Goal: Task Accomplishment & Management: Manage account settings

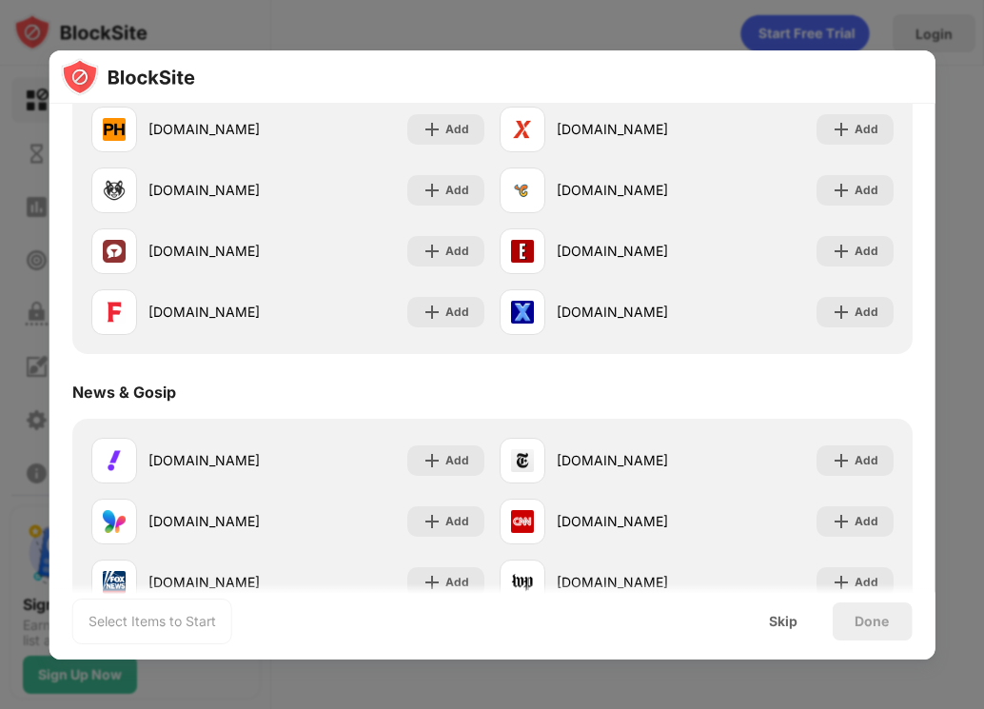
scroll to position [952, 0]
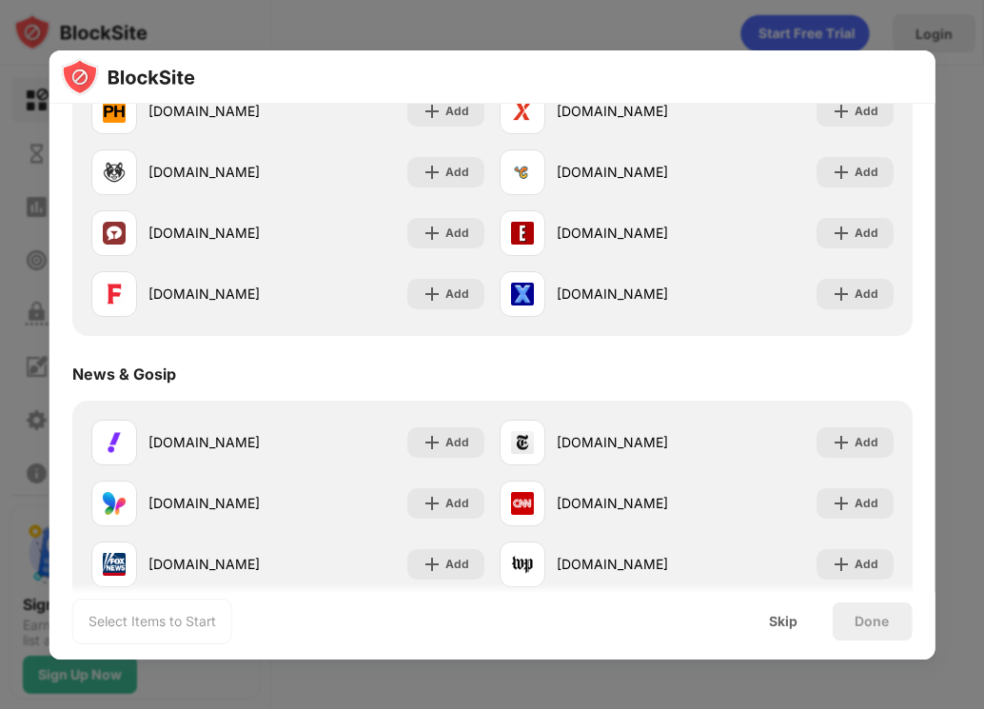
click at [626, 4] on div at bounding box center [492, 354] width 984 height 709
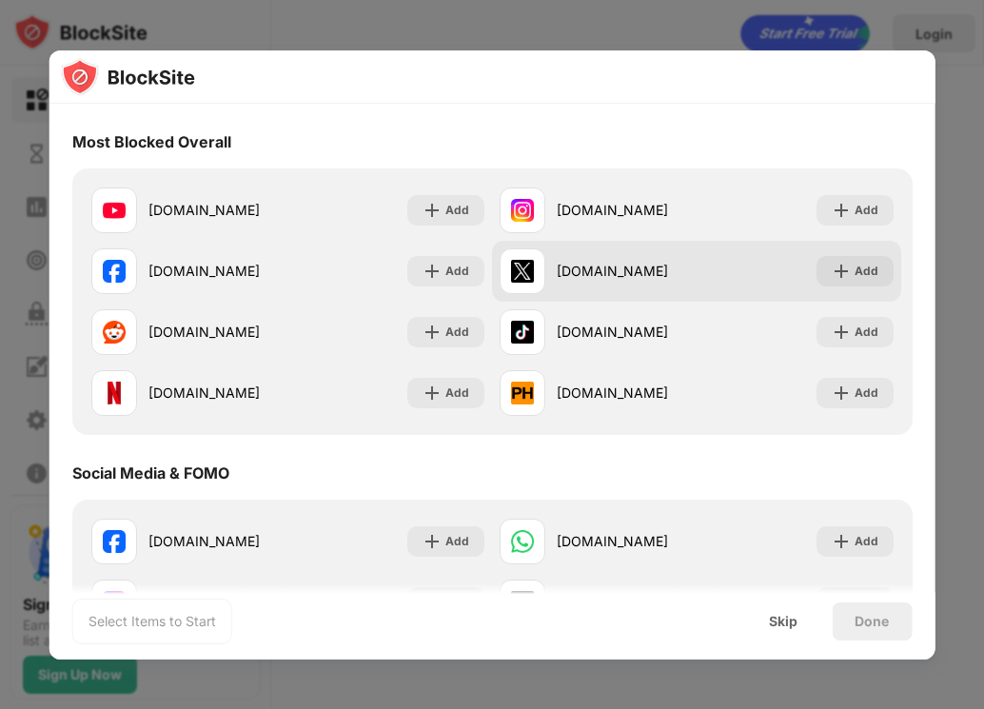
scroll to position [0, 0]
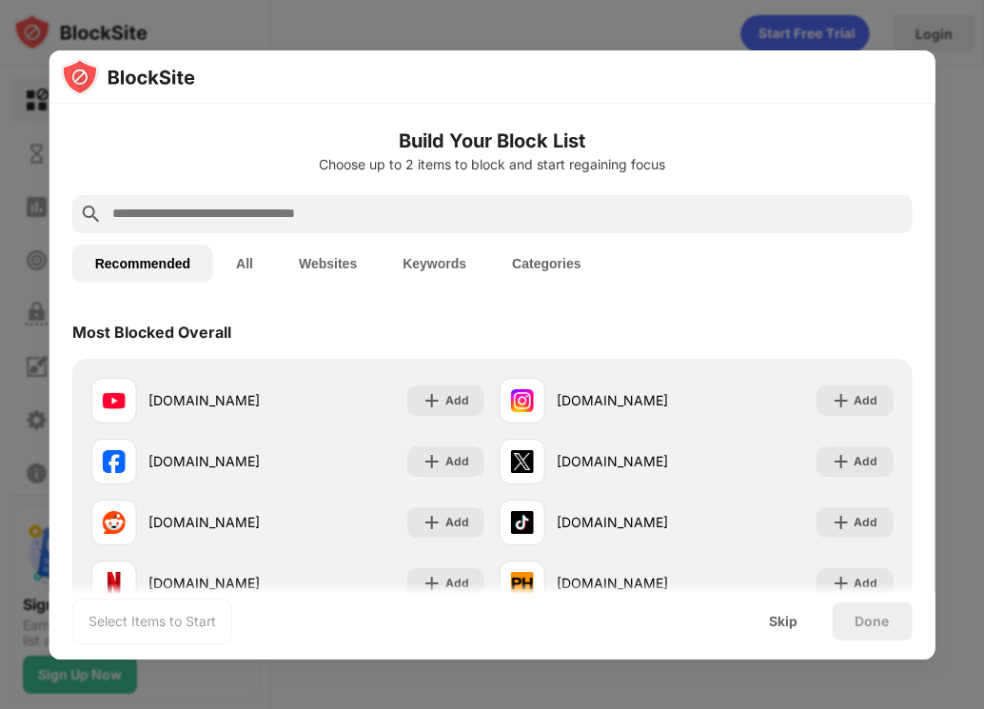
click at [963, 200] on div at bounding box center [492, 354] width 984 height 709
click at [547, 623] on div "Select Items to Start Skip Done" at bounding box center [493, 622] width 886 height 76
drag, startPoint x: 609, startPoint y: 652, endPoint x: 759, endPoint y: 641, distance: 149.9
click at [612, 652] on div "Select Items to Start Skip Done" at bounding box center [493, 622] width 886 height 76
click at [763, 629] on div "Skip" at bounding box center [783, 622] width 74 height 38
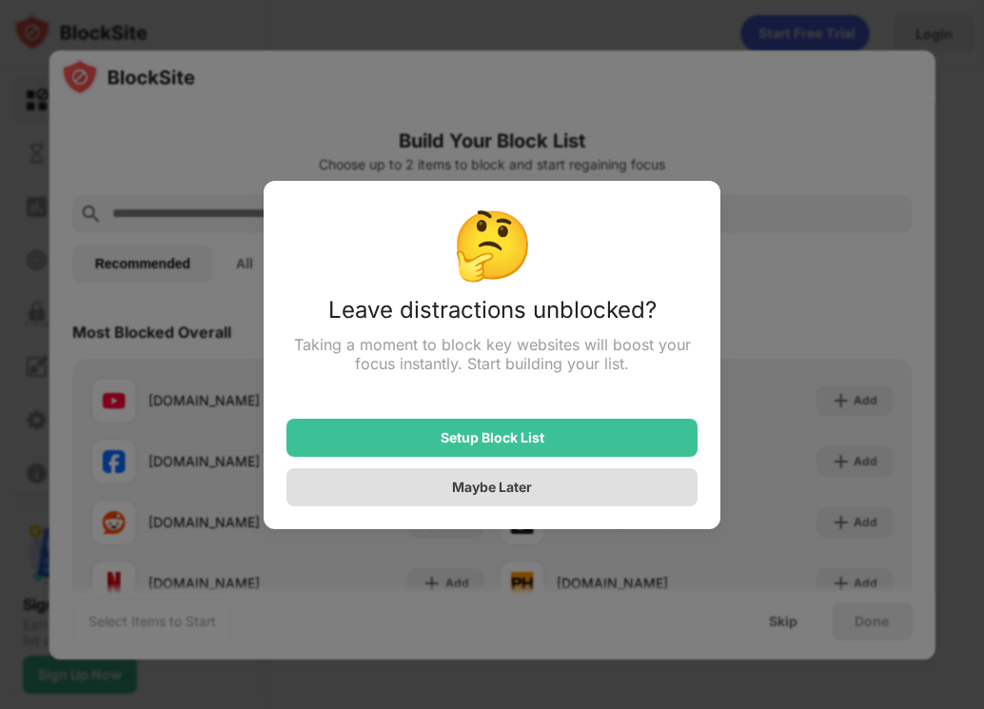
click at [503, 492] on div "Maybe Later" at bounding box center [492, 487] width 80 height 16
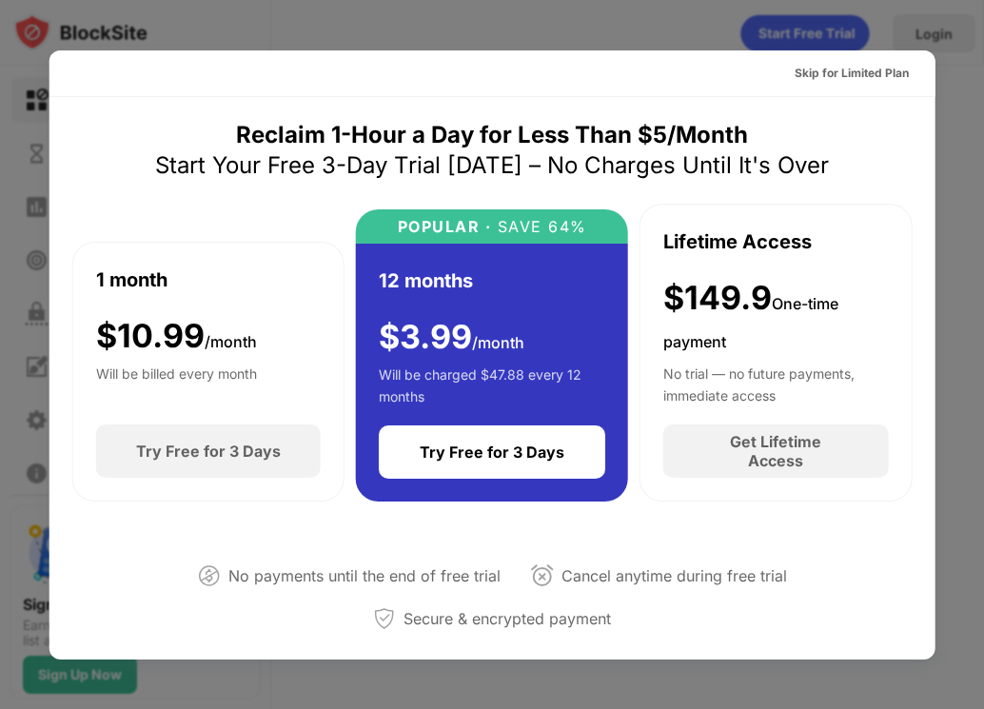
click at [589, 666] on div at bounding box center [492, 354] width 984 height 709
click at [928, 46] on div at bounding box center [492, 354] width 984 height 709
